Goal: Find specific page/section: Find specific page/section

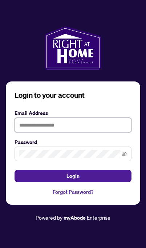
click at [99, 133] on input "text" at bounding box center [73, 125] width 117 height 15
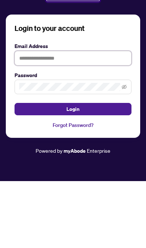
type input "**********"
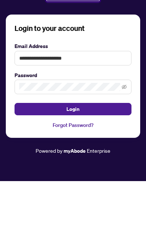
click at [73, 170] on button "Login" at bounding box center [73, 176] width 117 height 12
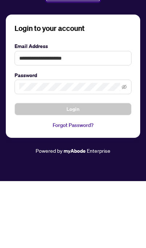
scroll to position [42, 0]
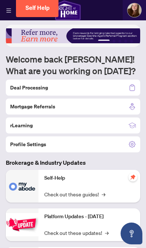
click at [98, 82] on div "Deal Processing" at bounding box center [73, 88] width 135 height 16
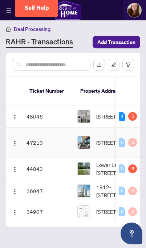
click at [12, 141] on img "button" at bounding box center [15, 144] width 6 height 6
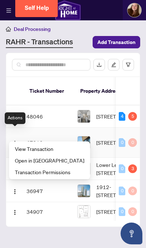
click at [46, 149] on span "View Transaction" at bounding box center [50, 149] width 70 height 8
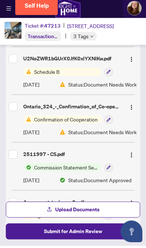
scroll to position [12, 0]
